Goal: Task Accomplishment & Management: Use online tool/utility

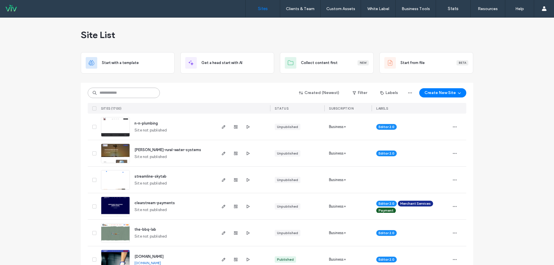
click at [133, 94] on input at bounding box center [124, 93] width 72 height 10
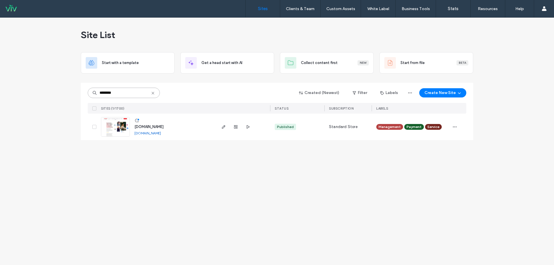
type input "********"
click at [164, 128] on span "[DOMAIN_NAME]" at bounding box center [149, 127] width 29 height 4
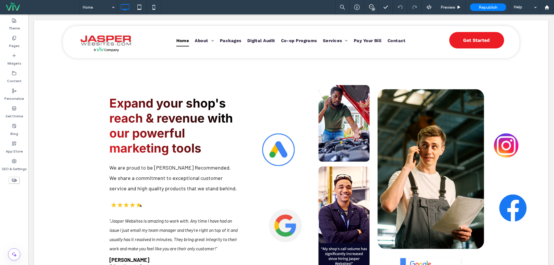
click at [13, 186] on div at bounding box center [14, 180] width 28 height 13
click at [442, 7] on span "Preview" at bounding box center [448, 7] width 14 height 5
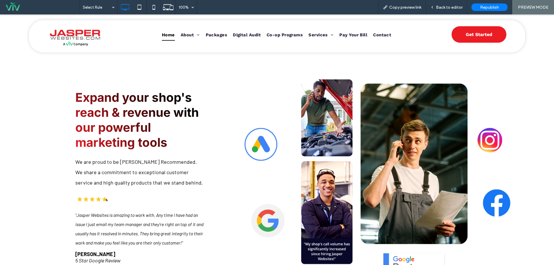
click at [442, 7] on span "Back to editor" at bounding box center [449, 7] width 27 height 5
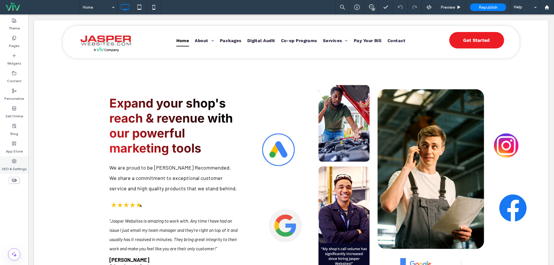
click at [26, 169] on label "SEO & Settings" at bounding box center [14, 168] width 25 height 8
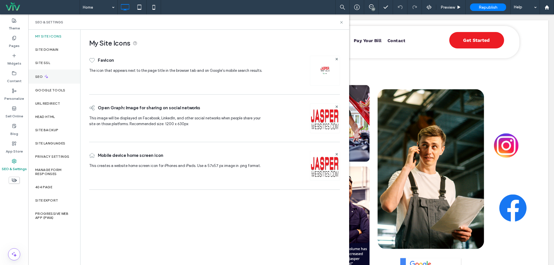
click at [59, 75] on div "SEO" at bounding box center [54, 77] width 52 height 14
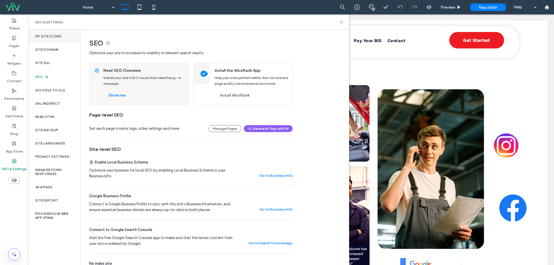
click at [72, 41] on div "My Site Icons" at bounding box center [54, 36] width 52 height 13
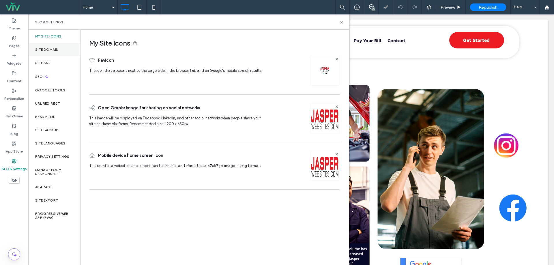
click at [72, 53] on div "Site Domain" at bounding box center [54, 49] width 52 height 13
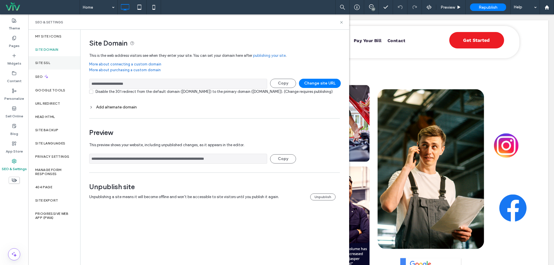
click at [54, 62] on div "Site SSL" at bounding box center [54, 62] width 52 height 13
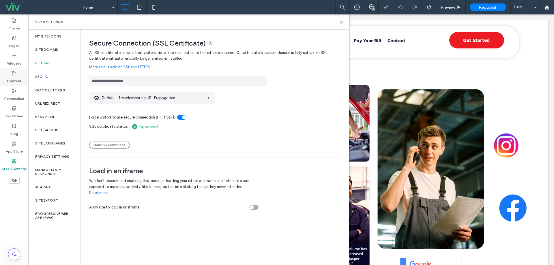
click at [11, 70] on div "Content" at bounding box center [14, 77] width 28 height 18
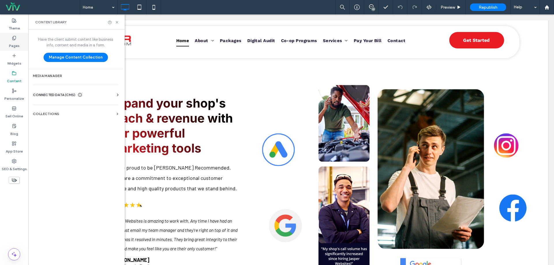
click at [11, 46] on label "Pages" at bounding box center [14, 44] width 11 height 8
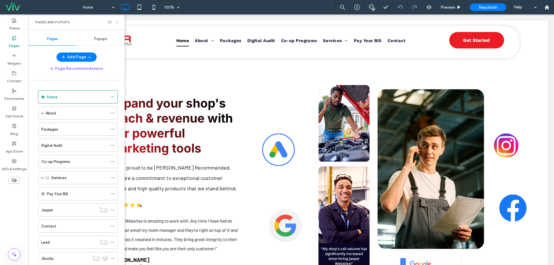
click at [117, 22] on use at bounding box center [117, 22] width 2 height 2
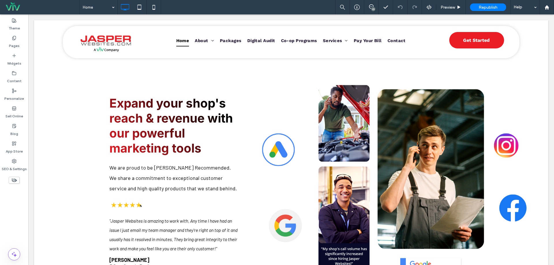
click at [331, 4] on div "Home 10 Preview Republish Help" at bounding box center [317, 7] width 475 height 14
click at [330, 4] on div "Home 10 Preview Republish Help" at bounding box center [317, 7] width 475 height 14
click at [372, 9] on div "10" at bounding box center [373, 9] width 4 height 4
click at [331, 4] on div "Home 10 Preview Republish Help" at bounding box center [317, 7] width 475 height 14
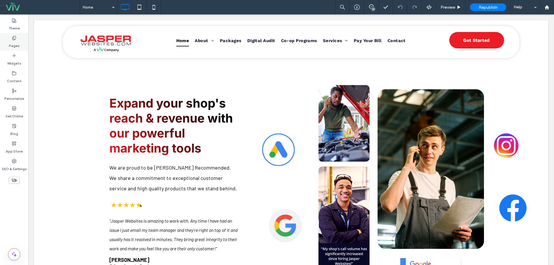
click at [21, 41] on div "Pages" at bounding box center [14, 42] width 28 height 18
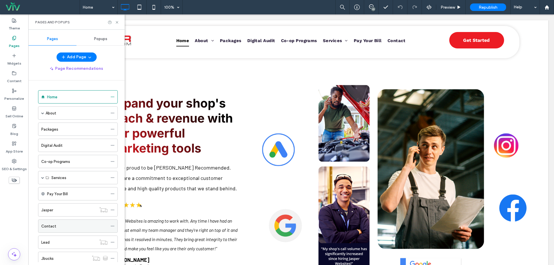
scroll to position [38, 0]
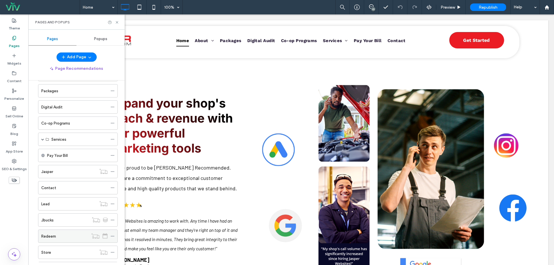
click at [72, 235] on div "Redeem" at bounding box center [64, 237] width 47 height 6
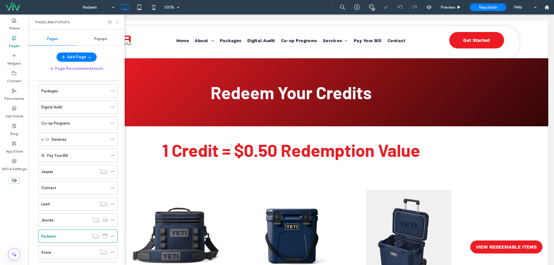
click at [117, 23] on use at bounding box center [117, 22] width 2 height 2
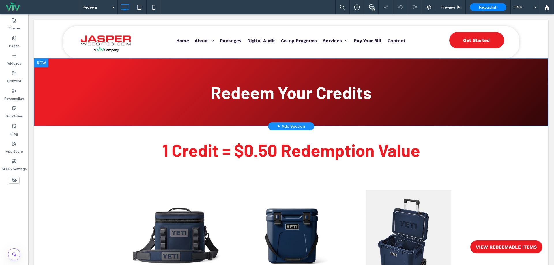
click at [128, 119] on div "Redeem Your Credits Click To Paste Row + Add Section" at bounding box center [291, 92] width 514 height 68
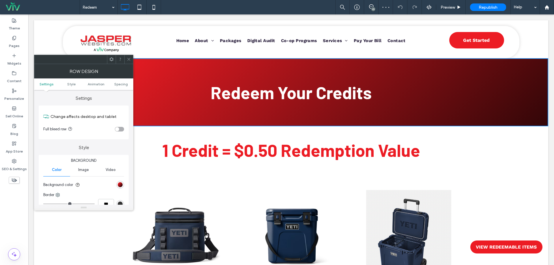
click at [108, 170] on span "Video" at bounding box center [111, 170] width 10 height 5
click at [60, 187] on button "Select video" at bounding box center [61, 182] width 36 height 9
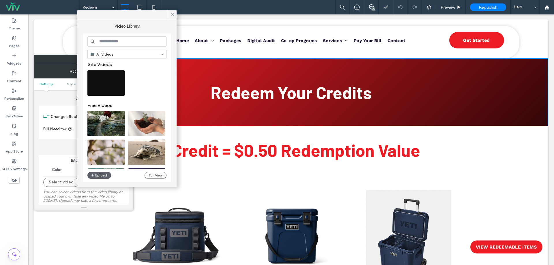
click at [105, 39] on input at bounding box center [126, 41] width 79 height 10
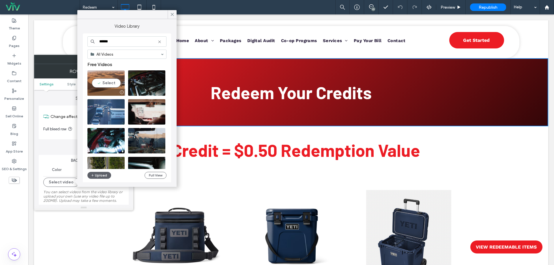
type input "******"
click at [105, 85] on video at bounding box center [105, 82] width 37 height 25
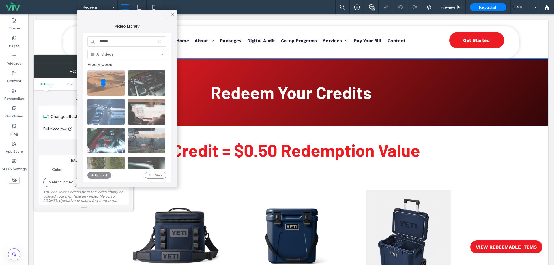
type input "**********"
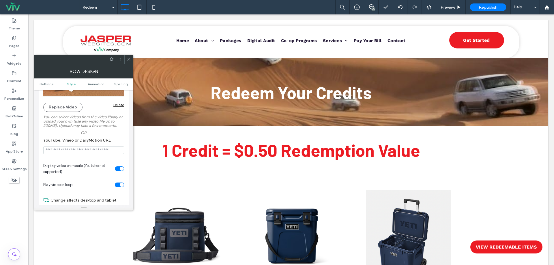
scroll to position [115, 0]
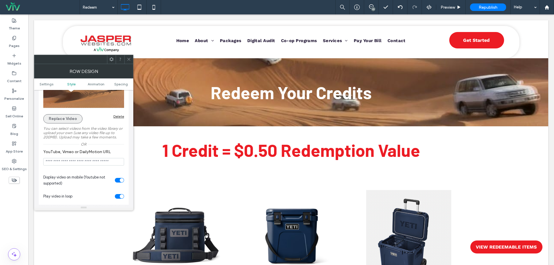
click at [57, 123] on button "Replace Video" at bounding box center [62, 118] width 39 height 9
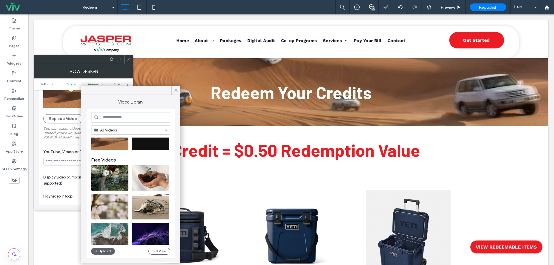
scroll to position [38, 0]
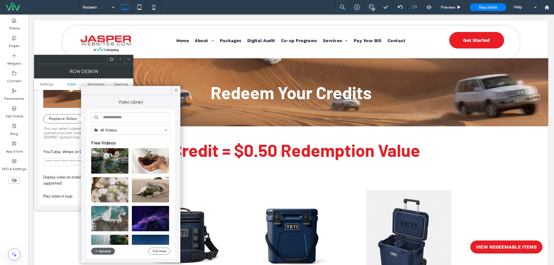
click at [131, 118] on input at bounding box center [130, 117] width 79 height 10
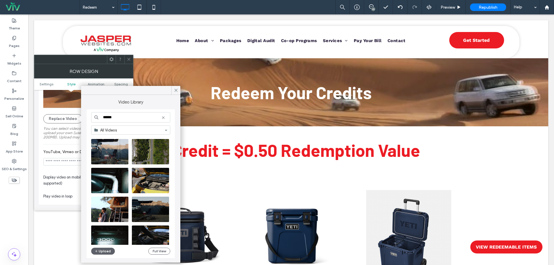
scroll to position [0, 0]
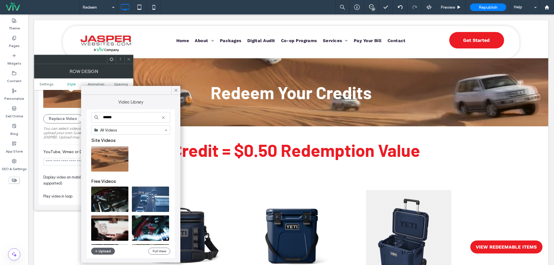
type input "******"
click at [165, 118] on icon at bounding box center [163, 117] width 5 height 5
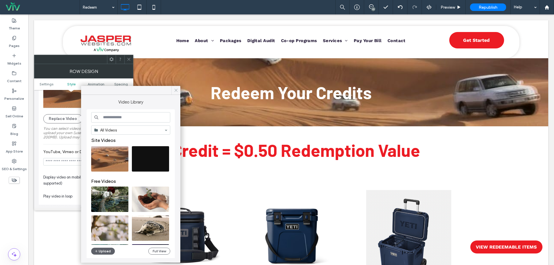
click at [175, 88] on icon at bounding box center [175, 90] width 5 height 5
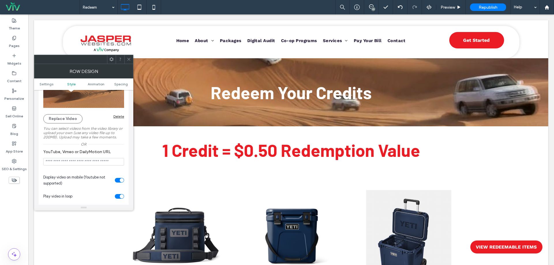
scroll to position [38, 0]
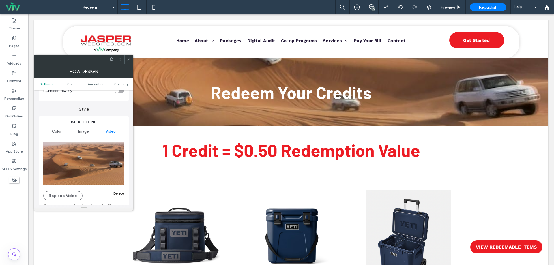
click at [119, 193] on div "Delete" at bounding box center [118, 193] width 11 height 4
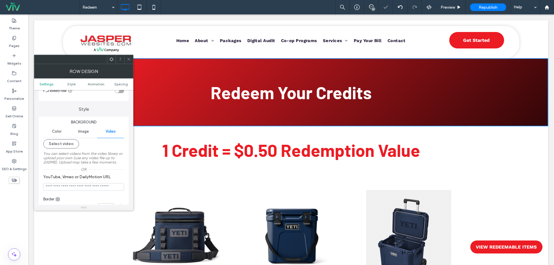
click at [129, 59] on use at bounding box center [128, 59] width 3 height 3
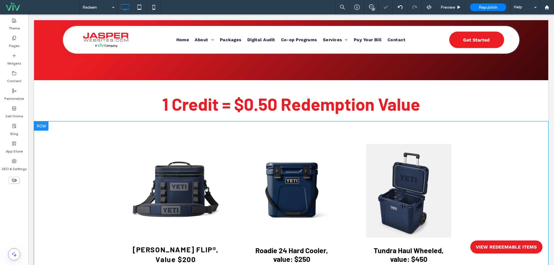
scroll to position [0, 0]
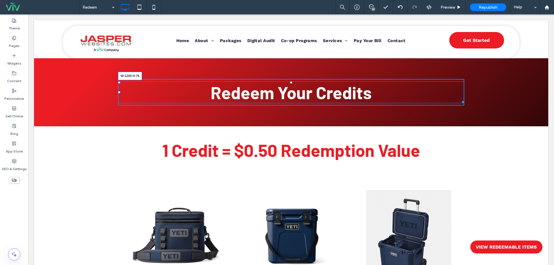
drag, startPoint x: 458, startPoint y: 101, endPoint x: 534, endPoint y: 114, distance: 77.1
click at [494, 104] on div "Redeem Your Credits W:1200 H:76 Click To Paste Row + Add Section" at bounding box center [291, 92] width 514 height 68
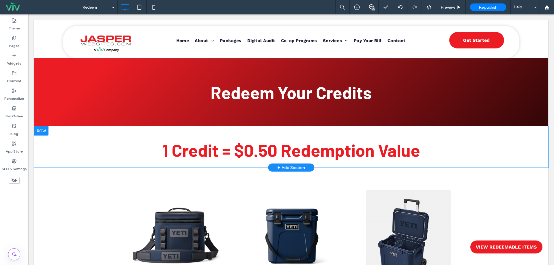
drag, startPoint x: 145, startPoint y: 122, endPoint x: 144, endPoint y: 131, distance: 9.0
click at [145, 122] on div "Redeem Your Credits Click To Paste Row + Add Section" at bounding box center [291, 92] width 514 height 68
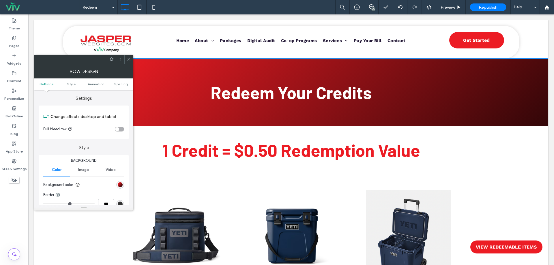
click at [110, 168] on span "Video" at bounding box center [111, 170] width 10 height 5
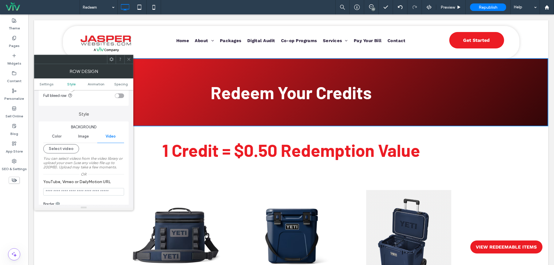
scroll to position [77, 0]
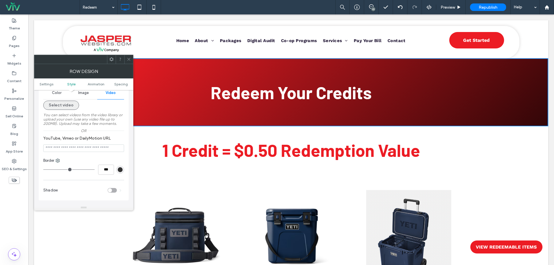
click at [66, 109] on button "Select video" at bounding box center [61, 105] width 36 height 9
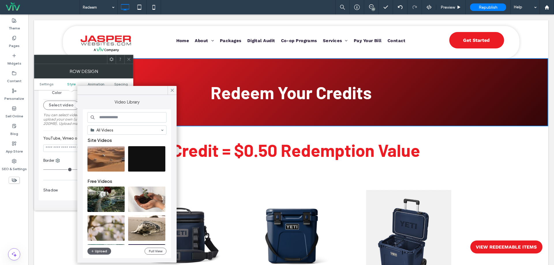
click at [127, 120] on input at bounding box center [126, 117] width 79 height 10
click at [105, 164] on video at bounding box center [105, 158] width 37 height 25
type input "**********"
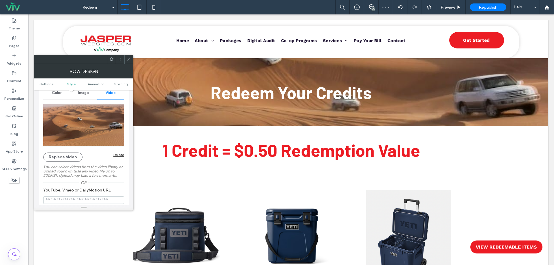
click at [127, 57] on icon at bounding box center [129, 59] width 4 height 4
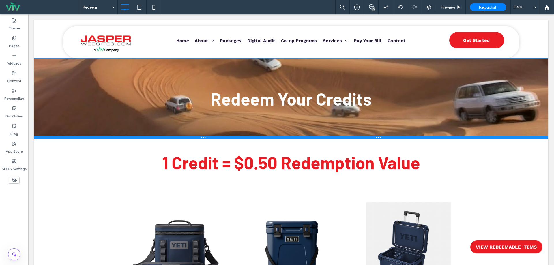
drag, startPoint x: 131, startPoint y: 125, endPoint x: 155, endPoint y: 152, distance: 36.2
click at [127, 138] on div at bounding box center [291, 137] width 514 height 3
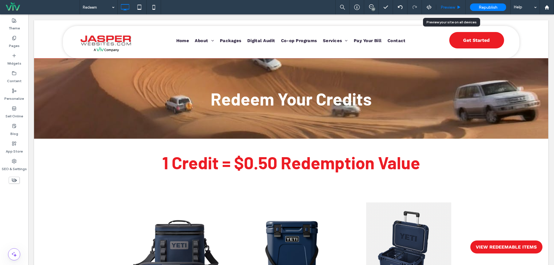
click at [447, 8] on span "Preview" at bounding box center [448, 7] width 14 height 5
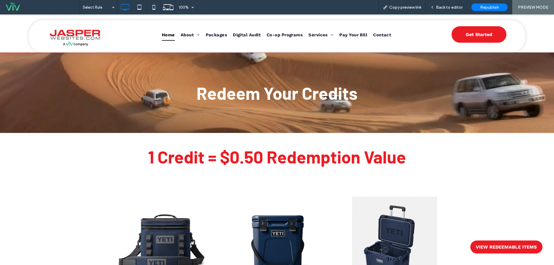
drag, startPoint x: 164, startPoint y: 37, endPoint x: 163, endPoint y: 53, distance: 15.9
click at [164, 37] on span "Home" at bounding box center [168, 35] width 13 height 12
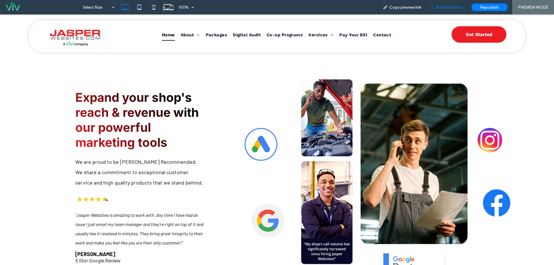
click at [442, 9] on span "Back to editor" at bounding box center [449, 7] width 27 height 5
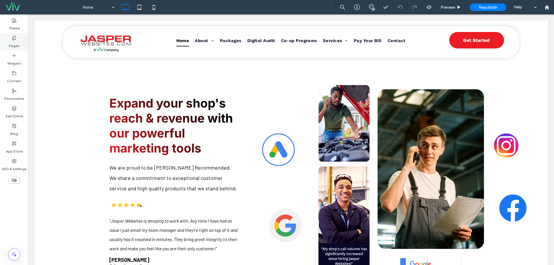
click at [9, 46] on label "Pages" at bounding box center [14, 44] width 11 height 8
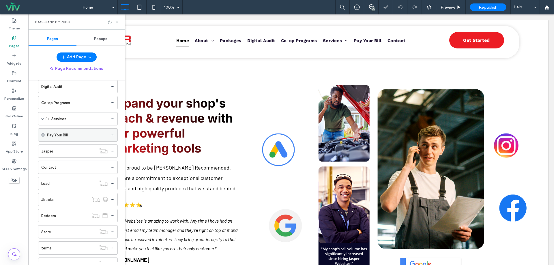
scroll to position [98, 0]
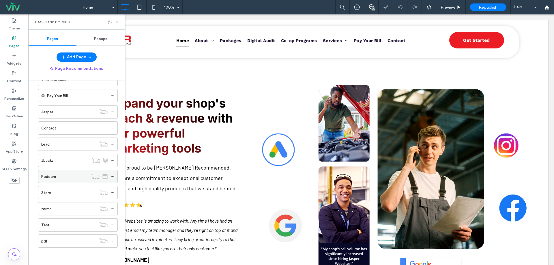
click at [70, 173] on div "Redeem" at bounding box center [64, 176] width 47 height 13
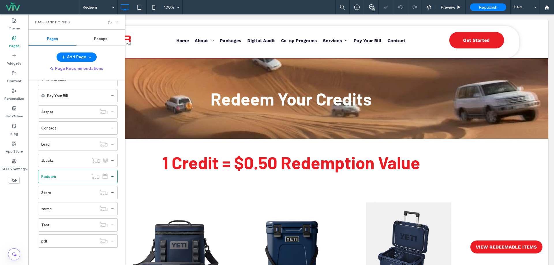
drag, startPoint x: 115, startPoint y: 22, endPoint x: 40, endPoint y: 107, distance: 113.7
click at [115, 22] on icon at bounding box center [117, 22] width 4 height 4
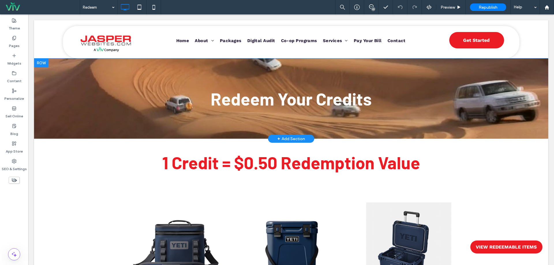
click at [88, 118] on div "Redeem Your Credits Click To Paste Row + Add Section" at bounding box center [291, 98] width 514 height 81
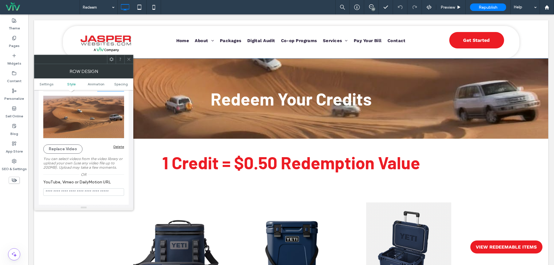
scroll to position [115, 0]
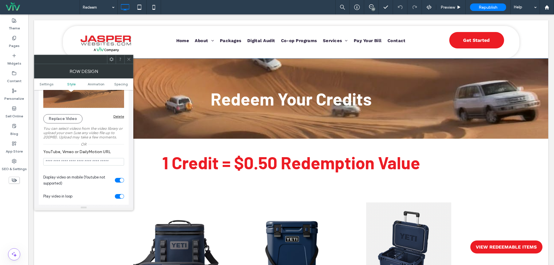
click at [115, 115] on div "Delete" at bounding box center [118, 116] width 11 height 4
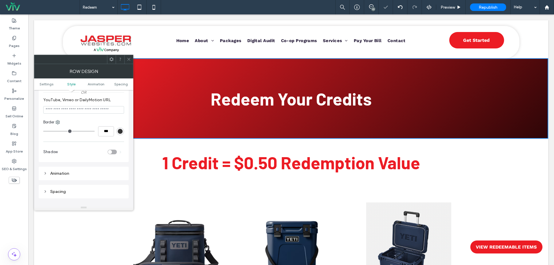
click at [127, 57] on icon at bounding box center [129, 59] width 4 height 4
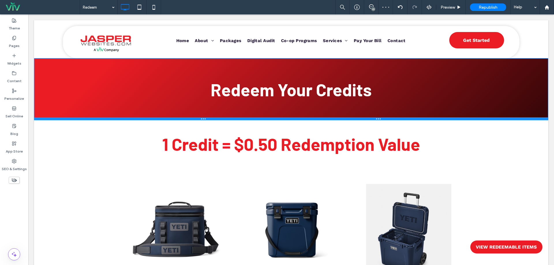
drag, startPoint x: 134, startPoint y: 138, endPoint x: 130, endPoint y: 119, distance: 18.6
click at [130, 119] on div at bounding box center [291, 118] width 514 height 3
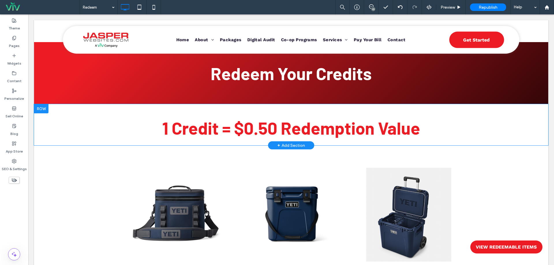
scroll to position [0, 0]
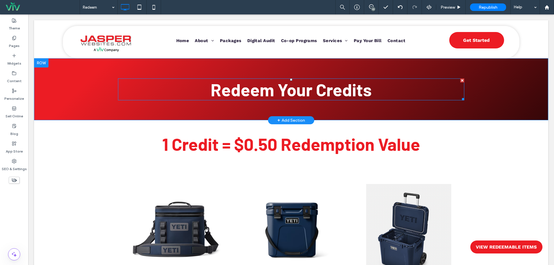
click at [123, 99] on h1 "Redeem Your Credits" at bounding box center [291, 89] width 346 height 21
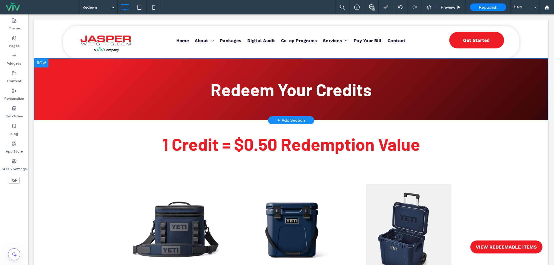
click at [69, 103] on div "Redeem Your Credits Click To Paste Row + Add Section" at bounding box center [291, 89] width 514 height 62
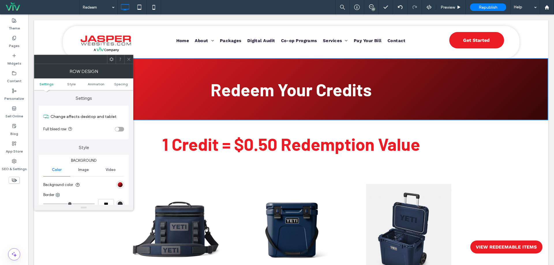
click at [111, 170] on span "Video" at bounding box center [111, 170] width 10 height 5
click at [61, 184] on button "Select video" at bounding box center [61, 182] width 36 height 9
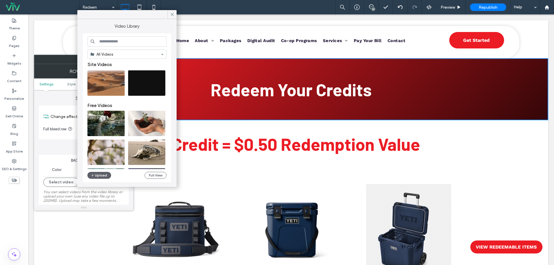
click at [55, 132] on section "Full bleed row" at bounding box center [83, 129] width 81 height 14
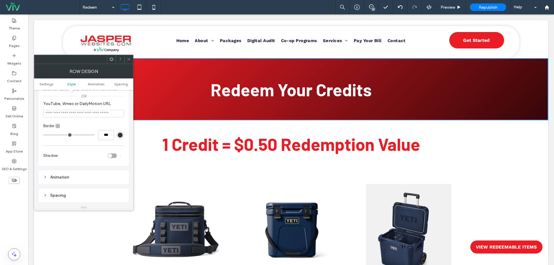
scroll to position [115, 0]
click at [75, 106] on input "YouTube, Vimeo or DailyMotion URL" at bounding box center [83, 110] width 81 height 8
paste input "**********"
type input "**********"
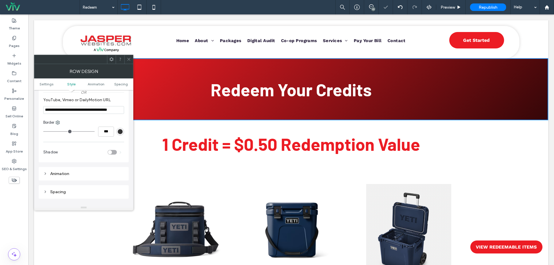
click at [81, 118] on div "**********" at bounding box center [83, 90] width 81 height 57
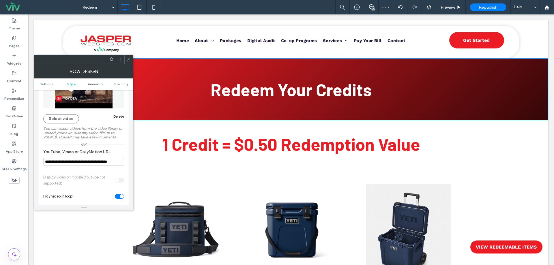
click at [125, 58] on div at bounding box center [128, 59] width 9 height 9
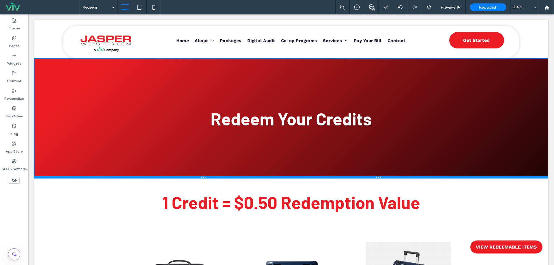
drag, startPoint x: 124, startPoint y: 119, endPoint x: 146, endPoint y: 192, distance: 75.9
click at [118, 178] on div at bounding box center [291, 177] width 514 height 3
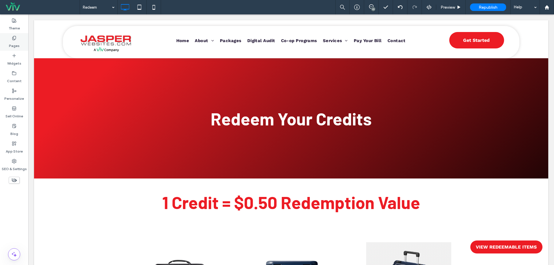
click at [14, 45] on label "Pages" at bounding box center [14, 44] width 11 height 8
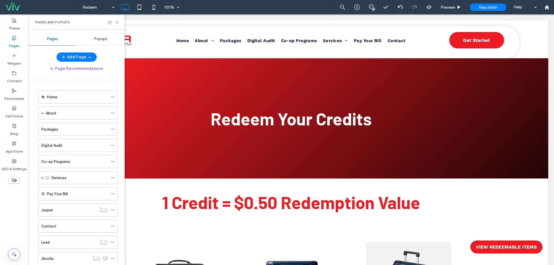
scroll to position [98, 0]
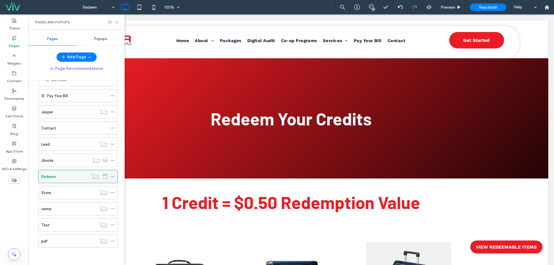
click at [111, 175] on icon at bounding box center [113, 177] width 4 height 4
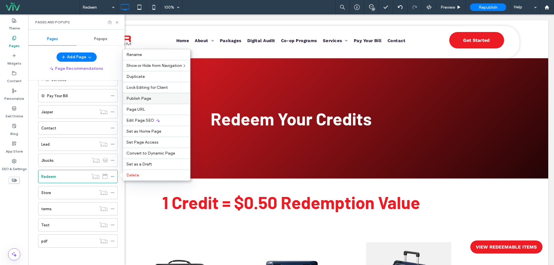
click at [155, 93] on div "Publish Page" at bounding box center [156, 98] width 67 height 11
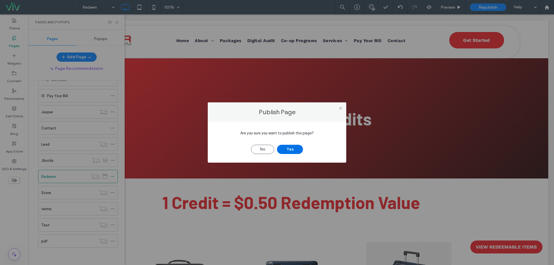
click at [291, 147] on button "Yes" at bounding box center [290, 149] width 26 height 9
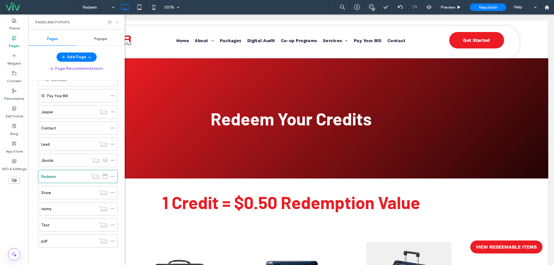
click at [116, 23] on use at bounding box center [117, 22] width 2 height 2
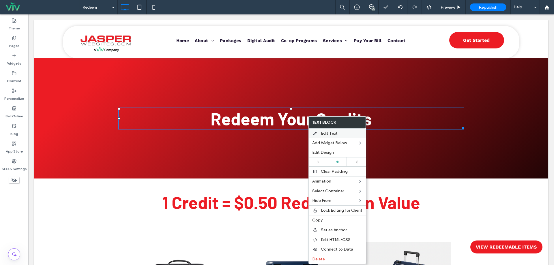
click at [325, 132] on span "Edit Text" at bounding box center [329, 133] width 17 height 5
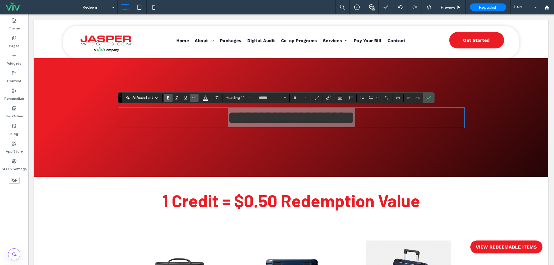
click at [195, 98] on icon "More" at bounding box center [194, 98] width 5 height 5
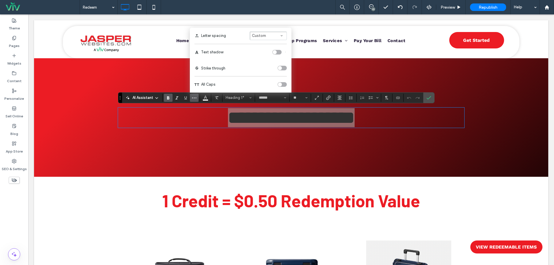
click at [278, 51] on div "toggle" at bounding box center [276, 52] width 9 height 5
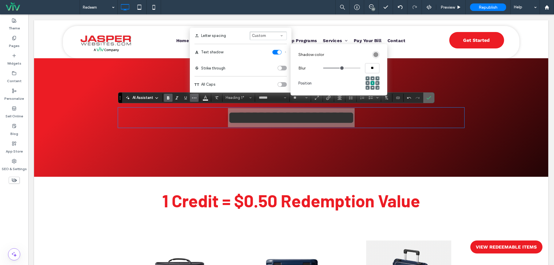
click at [427, 97] on icon "Confirm" at bounding box center [429, 98] width 5 height 5
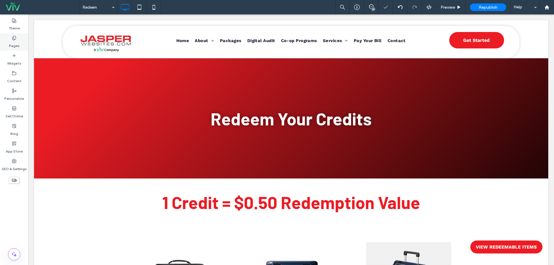
click at [17, 38] on div "Pages" at bounding box center [14, 42] width 28 height 18
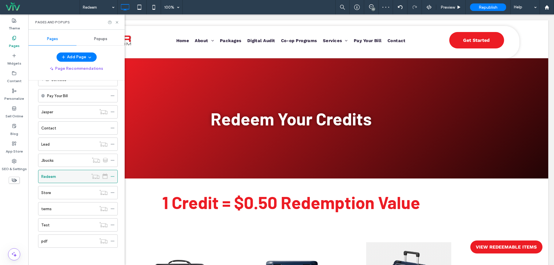
click at [112, 174] on span at bounding box center [113, 176] width 4 height 9
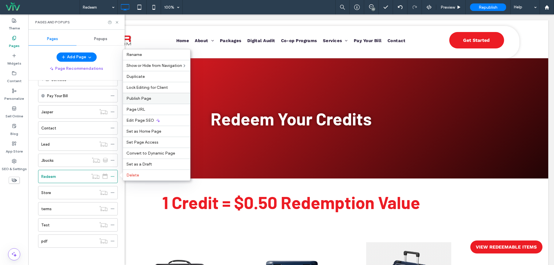
click at [151, 95] on div "Publish Page" at bounding box center [156, 98] width 67 height 11
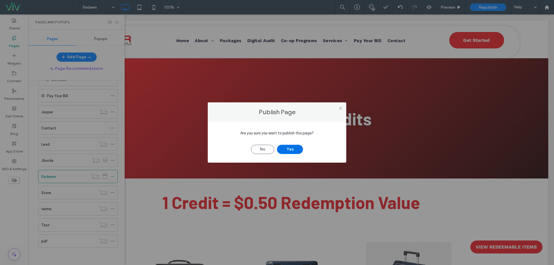
click at [285, 149] on button "Yes" at bounding box center [290, 149] width 26 height 9
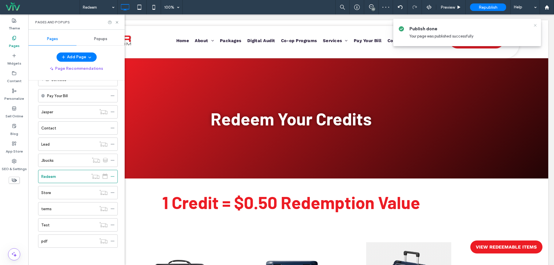
click at [534, 24] on icon at bounding box center [535, 25] width 5 height 5
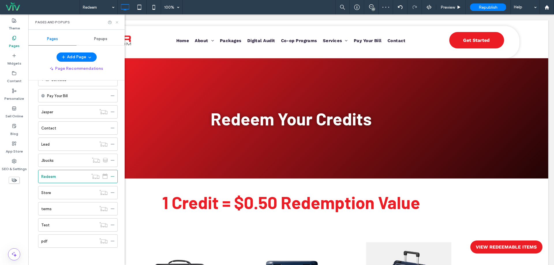
click at [117, 21] on icon at bounding box center [117, 22] width 4 height 4
